Goal: Task Accomplishment & Management: Manage account settings

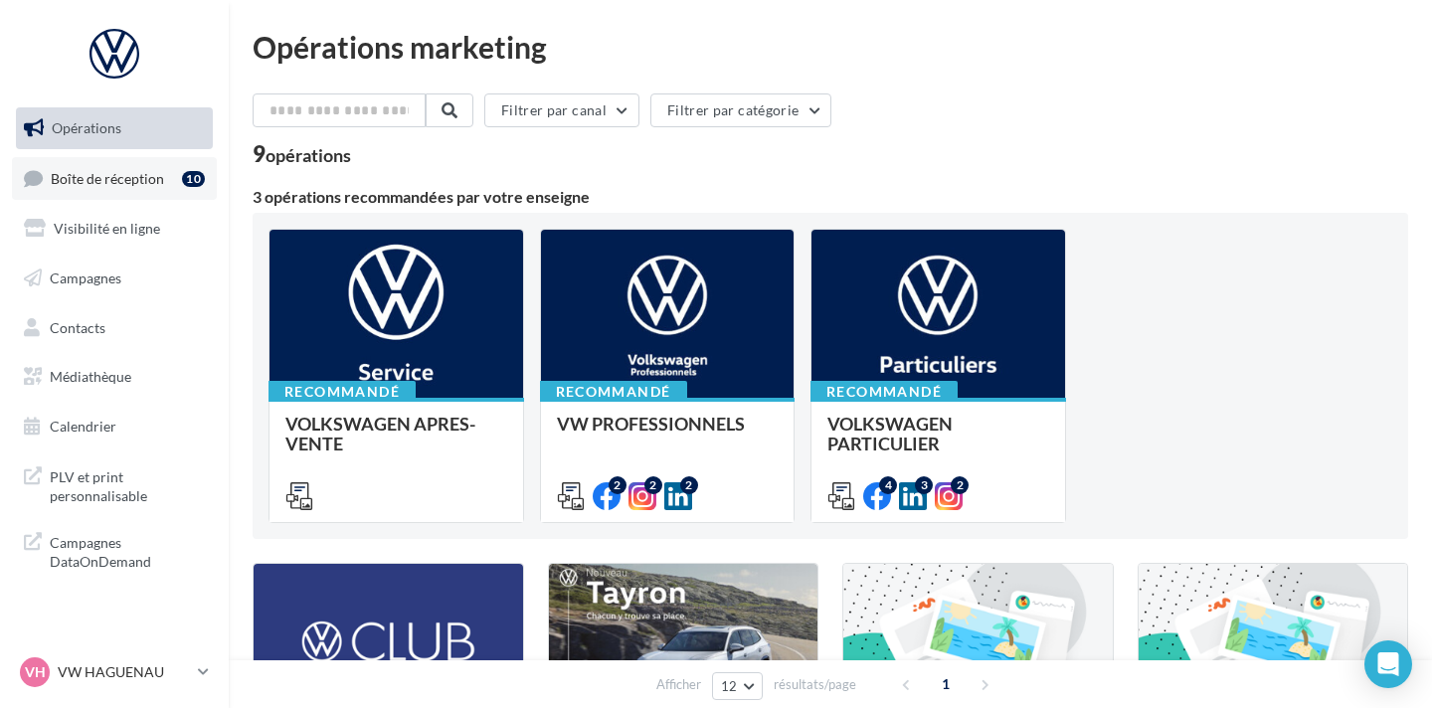
click at [183, 192] on link "Boîte de réception 10" at bounding box center [114, 178] width 205 height 43
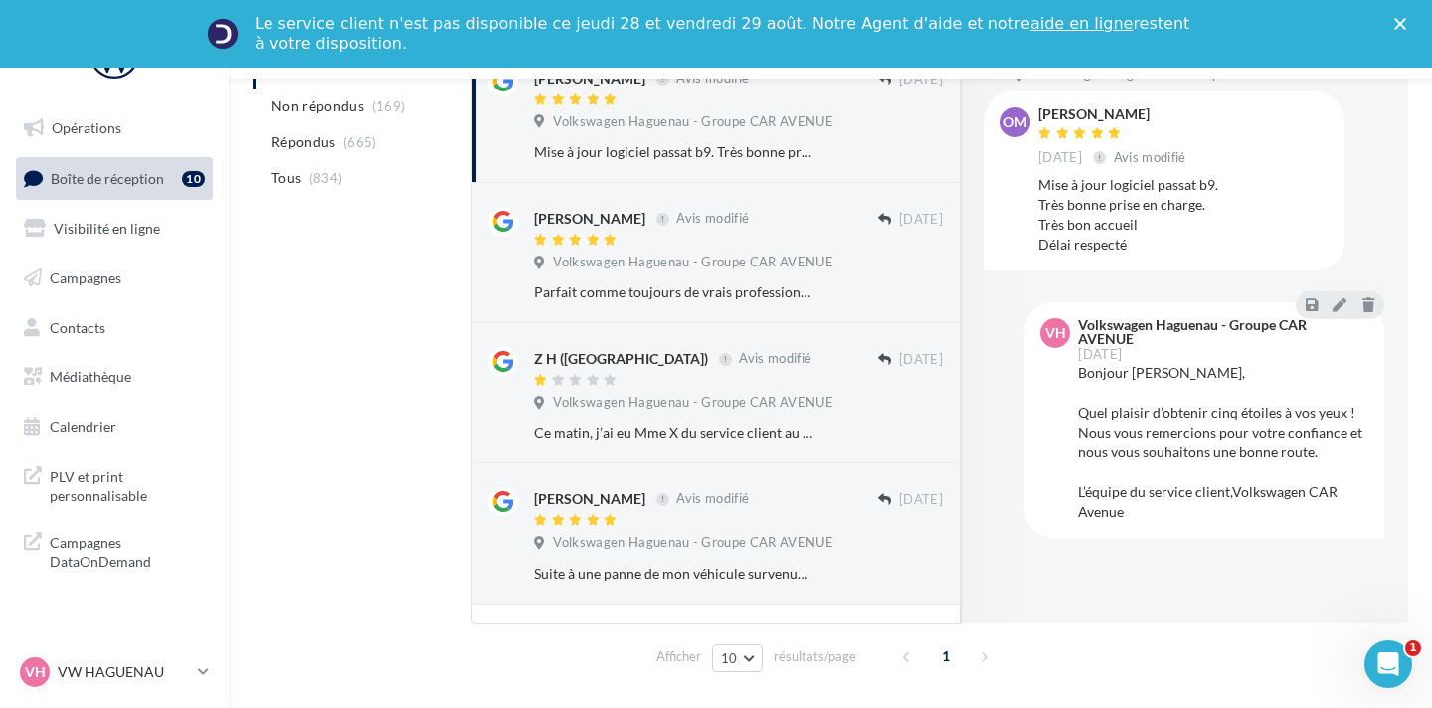
scroll to position [323, 0]
click at [748, 276] on div "[PERSON_NAME] Avis modifié [DATE] Volkswagen Haguenau - Groupe CAR AVENUE Parfa…" at bounding box center [738, 257] width 409 height 99
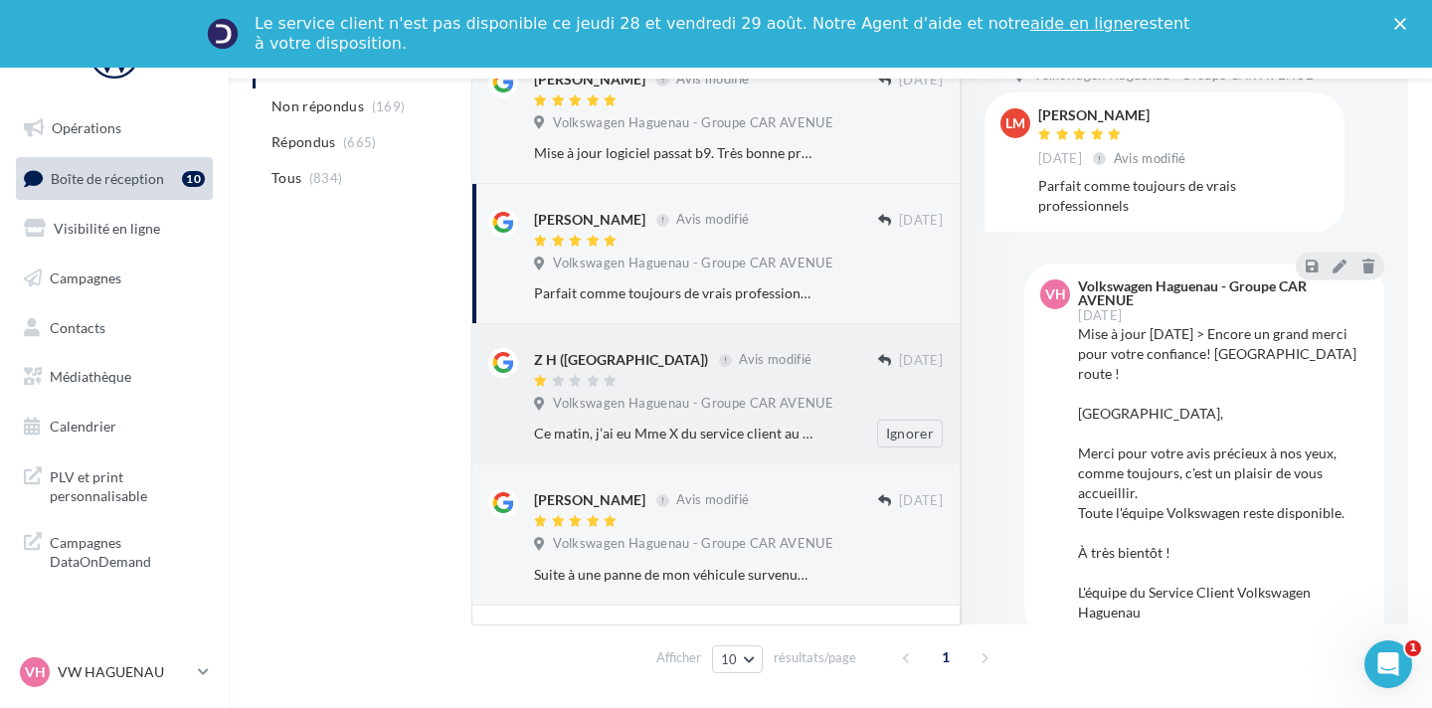
click at [737, 393] on div "Z H ([GEOGRAPHIC_DATA]) Avis modifié [DATE] Volkswagen Haguenau - Groupe CAR AV…" at bounding box center [738, 397] width 409 height 99
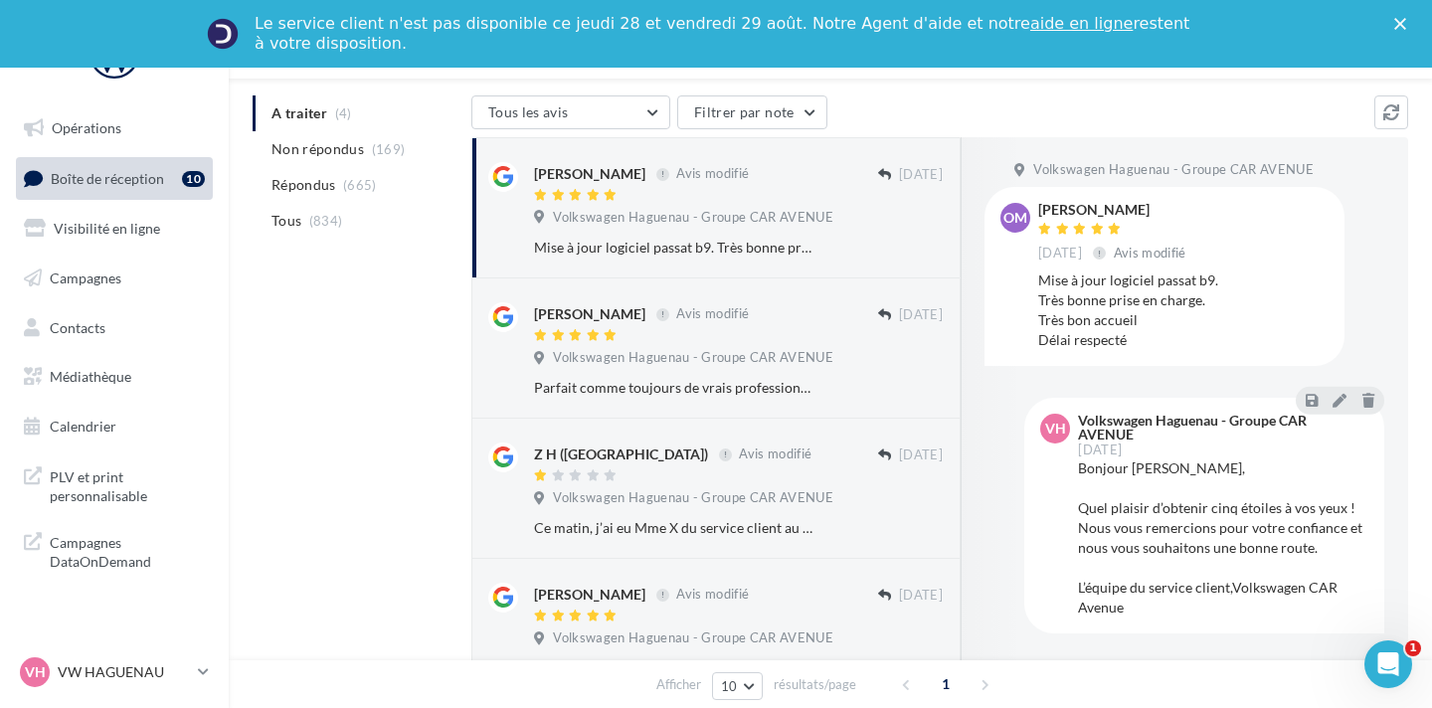
scroll to position [244, 0]
